Goal: Task Accomplishment & Management: Use online tool/utility

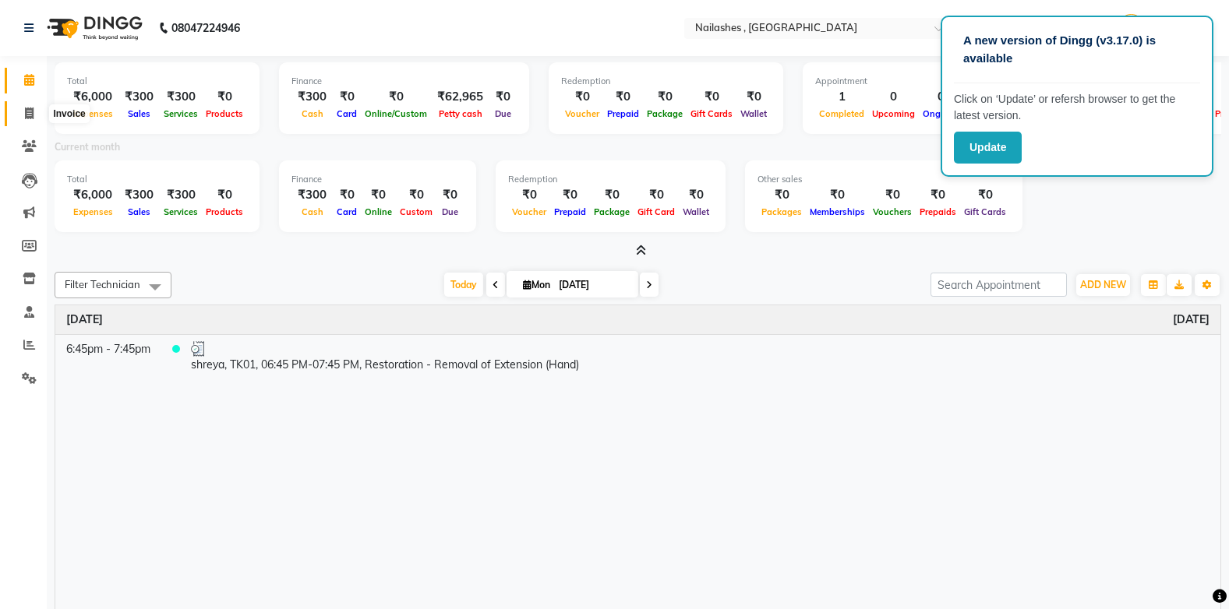
click at [26, 111] on icon at bounding box center [29, 114] width 9 height 12
select select "service"
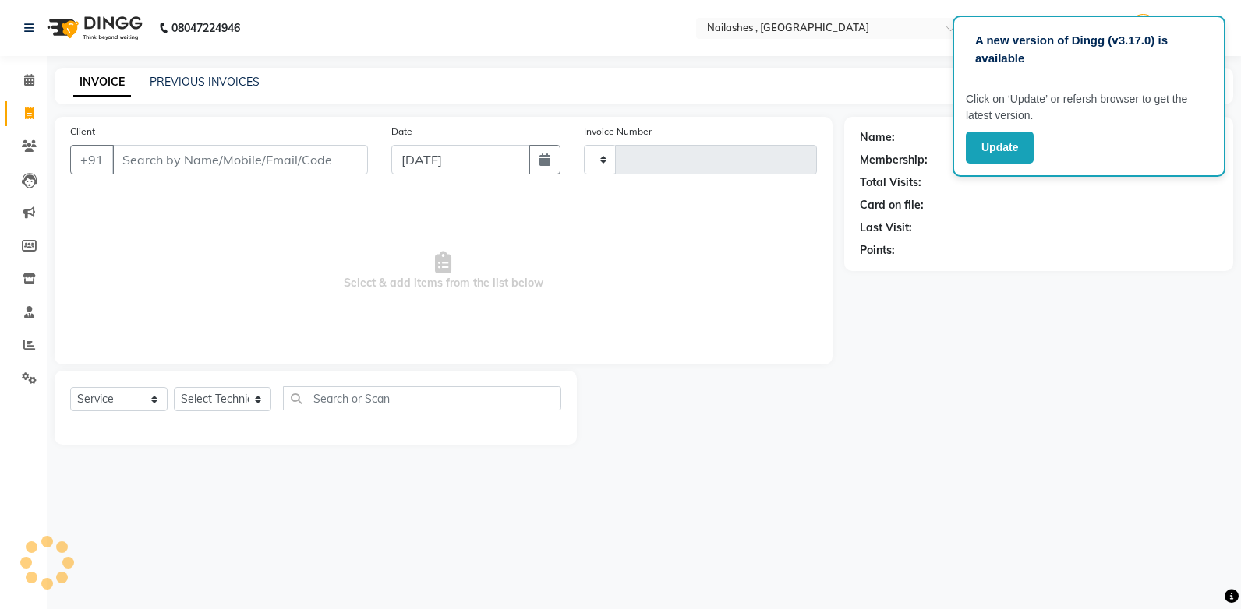
type input "0960"
select select "4749"
click at [218, 74] on div "PREVIOUS INVOICES" at bounding box center [205, 82] width 110 height 16
click at [231, 78] on link "PREVIOUS INVOICES" at bounding box center [205, 82] width 110 height 14
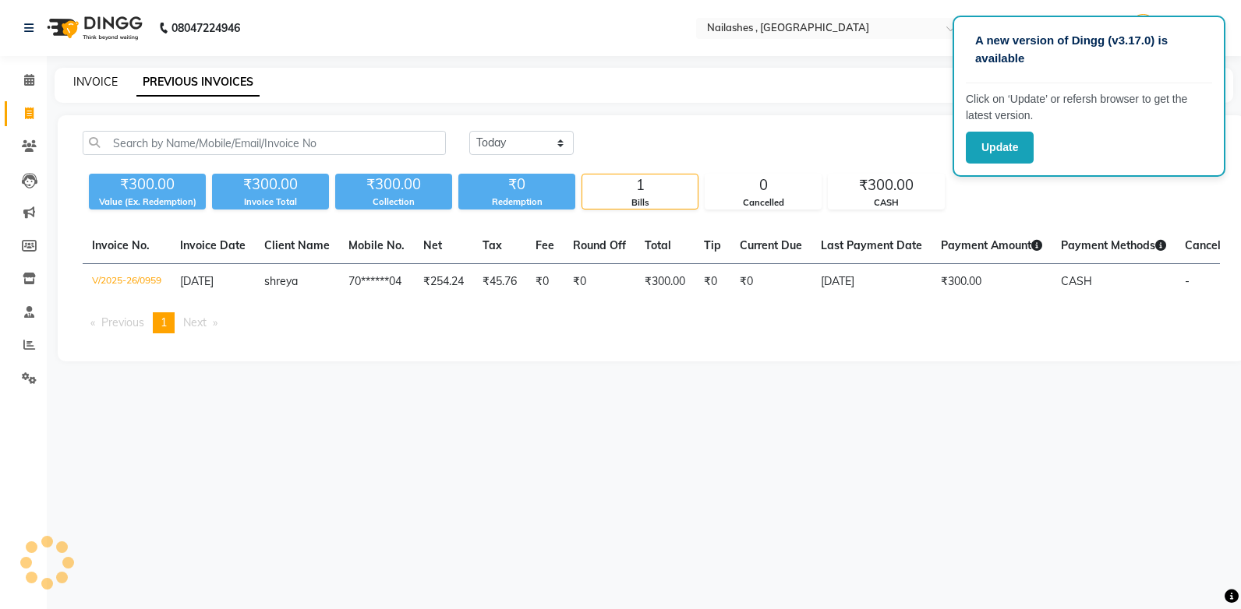
click at [86, 80] on link "INVOICE" at bounding box center [95, 82] width 44 height 14
select select "4749"
select select "service"
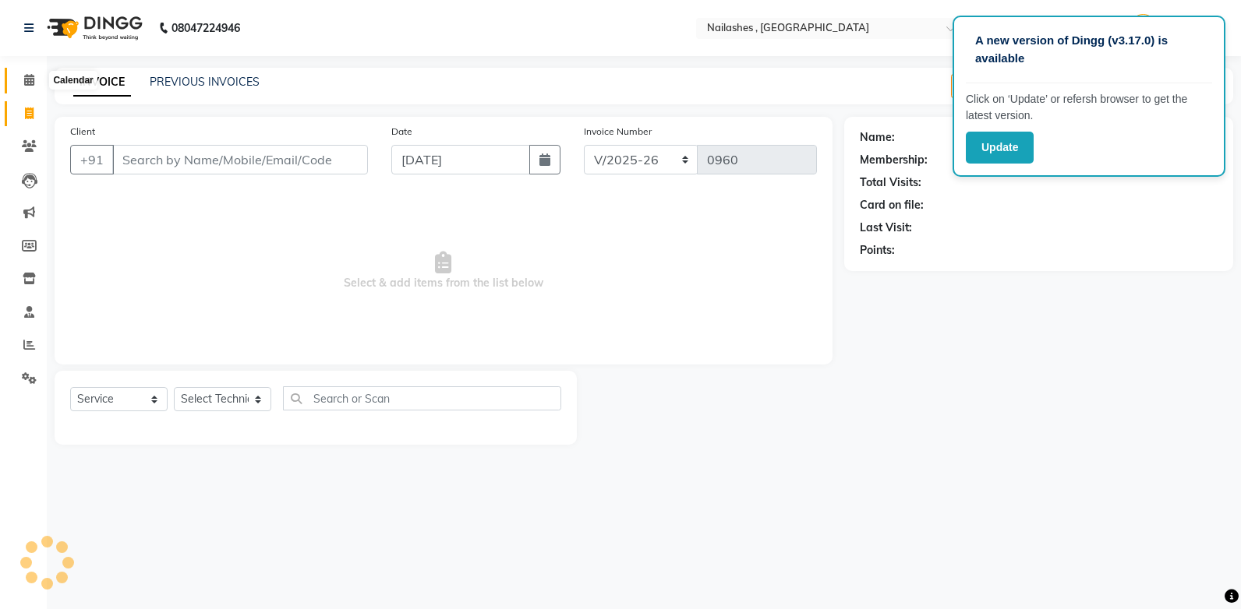
click at [26, 78] on icon at bounding box center [29, 80] width 10 height 12
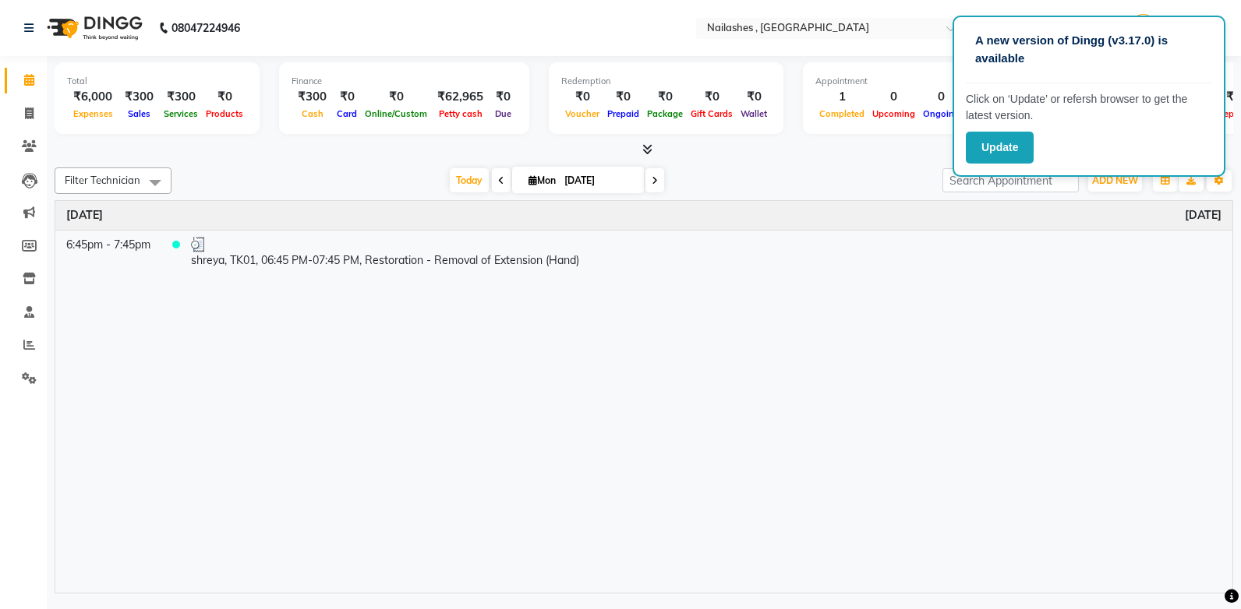
click at [649, 151] on icon at bounding box center [647, 149] width 10 height 12
